Goal: Transaction & Acquisition: Purchase product/service

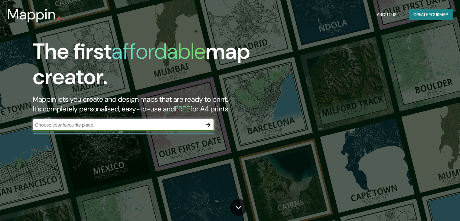
click at [121, 125] on input "text" at bounding box center [117, 124] width 169 height 7
click at [129, 122] on input "text" at bounding box center [117, 124] width 169 height 7
paste input "[GEOGRAPHIC_DATA]"
type input "[GEOGRAPHIC_DATA]"
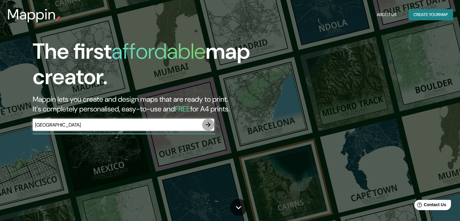
click at [209, 124] on icon "button" at bounding box center [208, 124] width 7 height 7
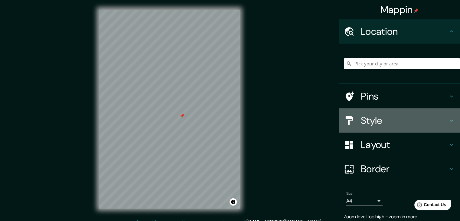
click at [373, 117] on h4 "Style" at bounding box center [404, 120] width 87 height 12
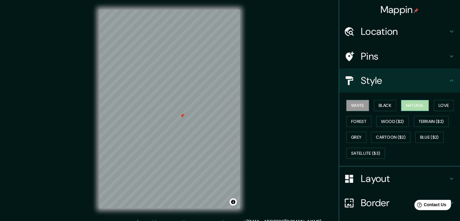
click at [403, 109] on button "Natural" at bounding box center [415, 105] width 28 height 11
click at [97, 121] on div "© Mapbox © OpenStreetMap Improve this map" at bounding box center [170, 109] width 160 height 218
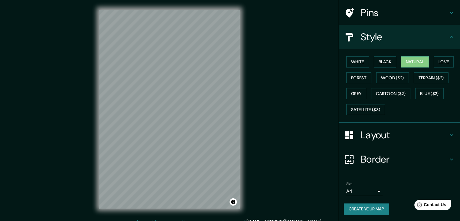
click at [375, 136] on h4 "Layout" at bounding box center [404, 135] width 87 height 12
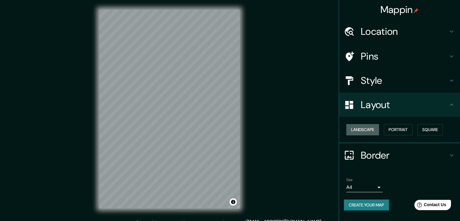
click at [364, 128] on button "Landscape" at bounding box center [363, 129] width 33 height 11
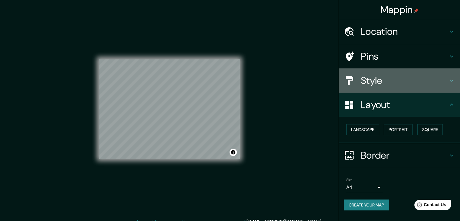
click at [381, 77] on h4 "Style" at bounding box center [404, 80] width 87 height 12
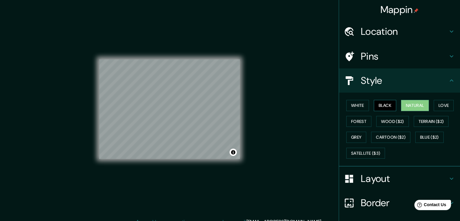
click at [374, 107] on button "Black" at bounding box center [385, 105] width 23 height 11
click at [353, 119] on button "Forest" at bounding box center [359, 121] width 25 height 11
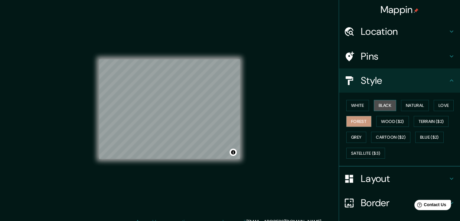
click at [374, 106] on button "Black" at bounding box center [385, 105] width 23 height 11
click at [434, 107] on button "Love" at bounding box center [444, 105] width 20 height 11
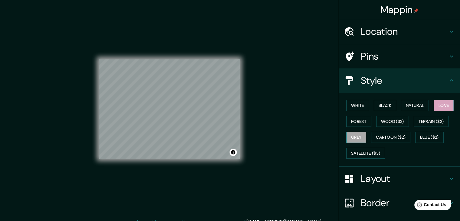
click at [350, 135] on button "Grey" at bounding box center [357, 137] width 20 height 11
click at [360, 153] on button "Satellite ($3)" at bounding box center [366, 153] width 39 height 11
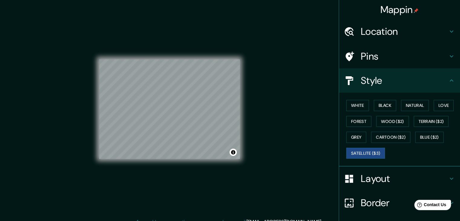
scroll to position [44, 0]
